Goal: Check status: Check status

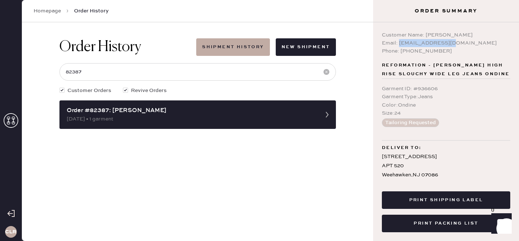
copy div "[EMAIL_ADDRESS][DOMAIN_NAME]"
drag, startPoint x: 399, startPoint y: 43, endPoint x: 509, endPoint y: 42, distance: 109.8
click at [509, 42] on div "Email: [EMAIL_ADDRESS][DOMAIN_NAME]" at bounding box center [446, 43] width 128 height 8
click at [205, 69] on input "82387" at bounding box center [197, 72] width 277 height 18
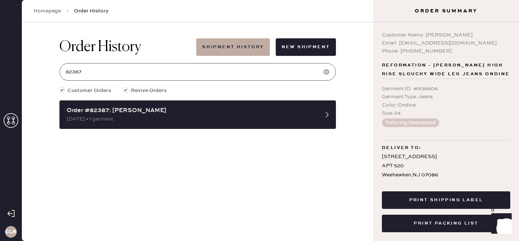
click at [205, 69] on input "82387" at bounding box center [197, 72] width 277 height 18
paste input "[EMAIL_ADDRESS][DOMAIN_NAME]"
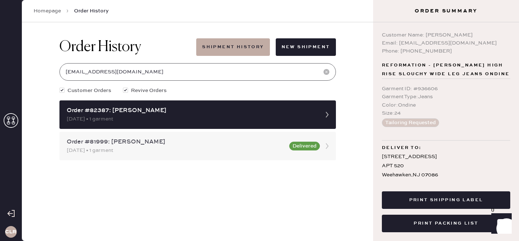
type input "[EMAIL_ADDRESS][DOMAIN_NAME]"
click at [184, 150] on div "[DATE] • 1 garment" at bounding box center [176, 150] width 218 height 8
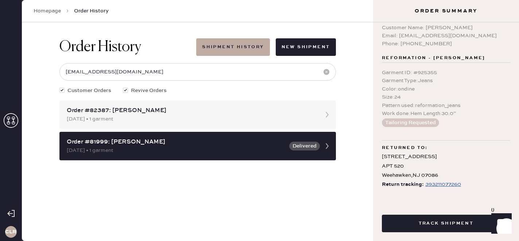
scroll to position [8, 0]
click at [237, 109] on div "Order #82387: [PERSON_NAME]" at bounding box center [191, 110] width 249 height 9
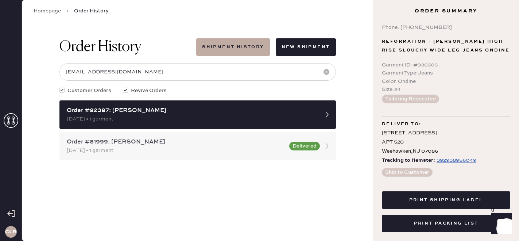
click at [262, 145] on div "Order #81999: [PERSON_NAME]" at bounding box center [176, 142] width 218 height 9
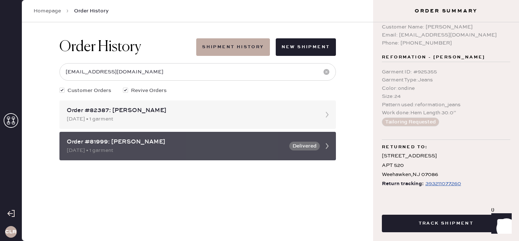
scroll to position [8, 0]
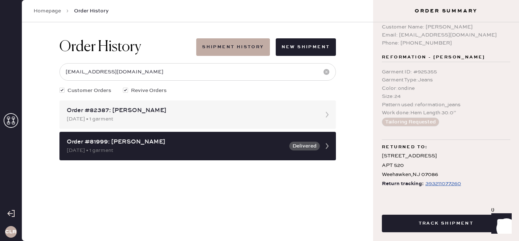
click at [13, 119] on use at bounding box center [11, 120] width 15 height 15
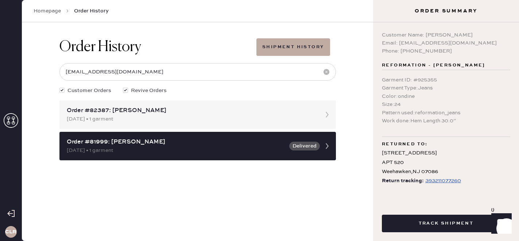
scroll to position [0, 0]
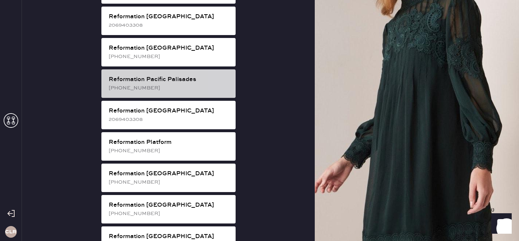
scroll to position [969, 0]
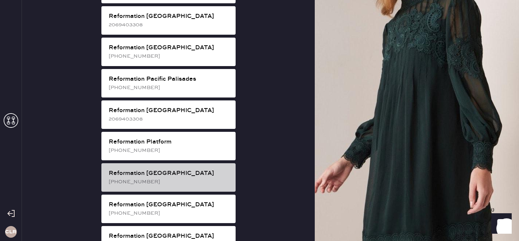
click at [186, 163] on div "Reformation [PERSON_NAME] [PHONE_NUMBER]" at bounding box center [168, 177] width 134 height 28
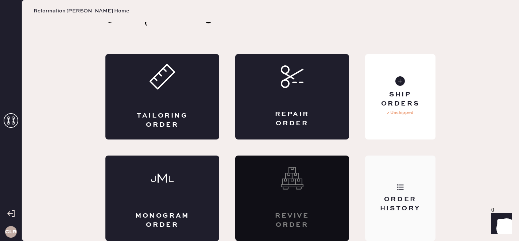
click at [405, 228] on div "Order History" at bounding box center [400, 197] width 70 height 85
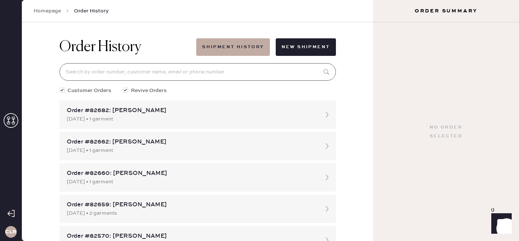
click at [179, 74] on input at bounding box center [197, 72] width 277 height 18
paste input "81547"
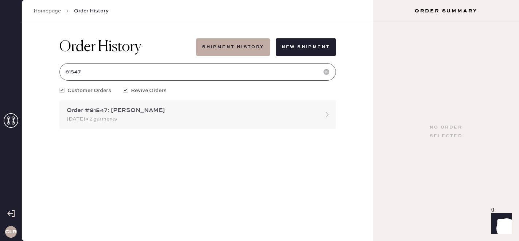
type input "81547"
click at [165, 121] on div "[DATE] • 2 garments" at bounding box center [191, 119] width 249 height 8
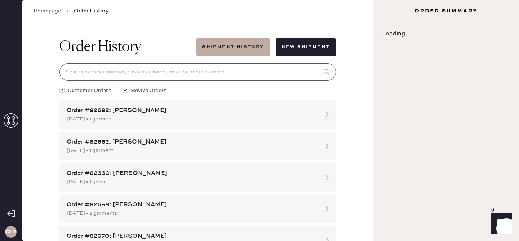
click at [145, 76] on input at bounding box center [197, 72] width 277 height 18
paste input "81547"
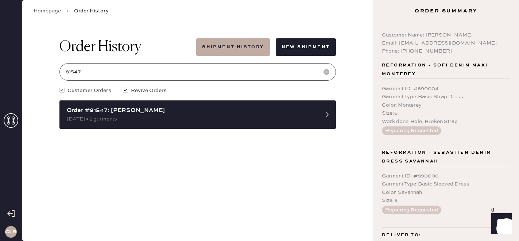
scroll to position [37, 0]
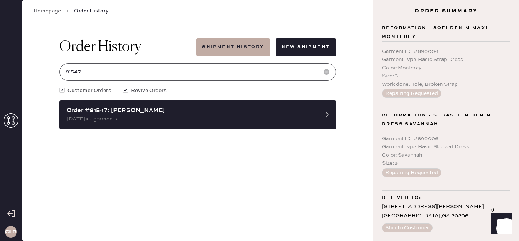
type input "81547"
